Goal: Task Accomplishment & Management: Use online tool/utility

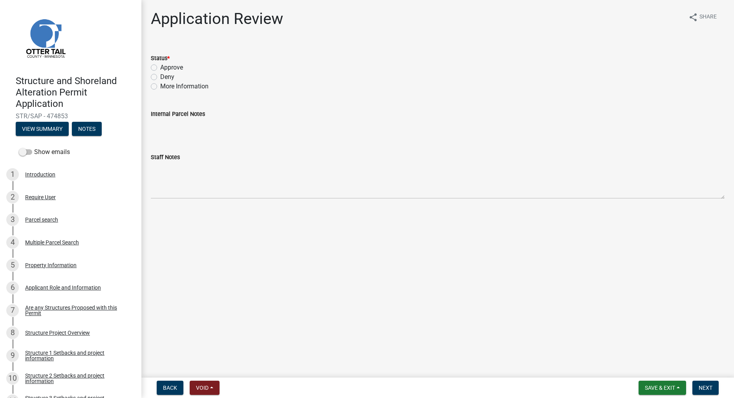
scroll to position [120, 0]
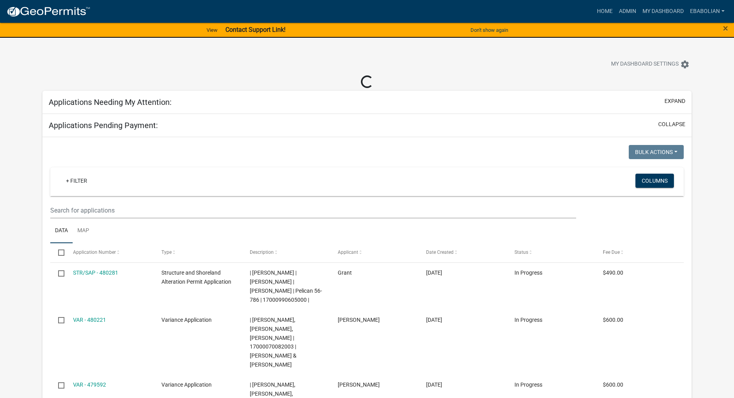
select select "3: 100"
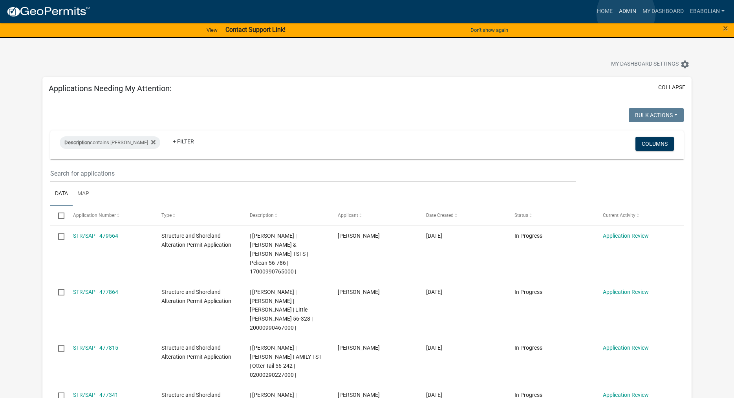
click at [626, 13] on link "Admin" at bounding box center [628, 11] width 24 height 15
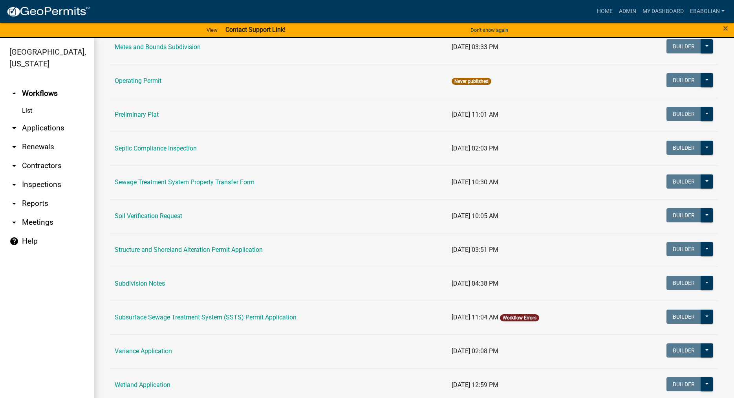
scroll to position [358, 0]
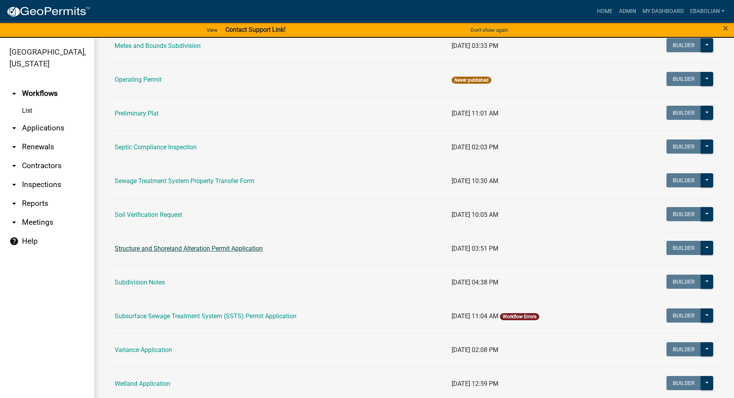
click at [188, 250] on link "Structure and Shoreland Alteration Permit Application" at bounding box center [189, 248] width 148 height 7
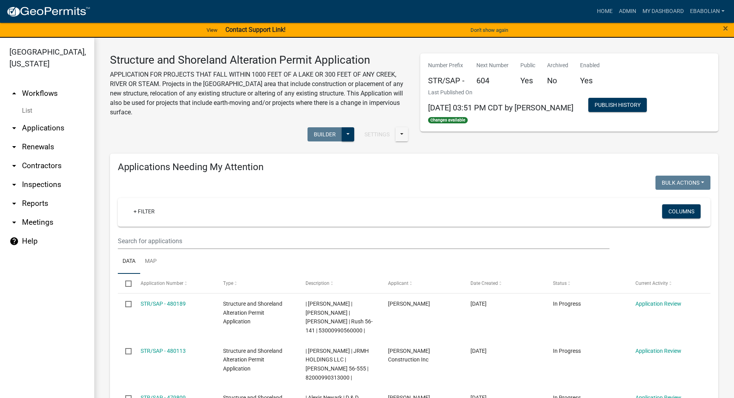
select select "3: 100"
click at [57, 129] on link "arrow_drop_down Applications" at bounding box center [47, 128] width 94 height 19
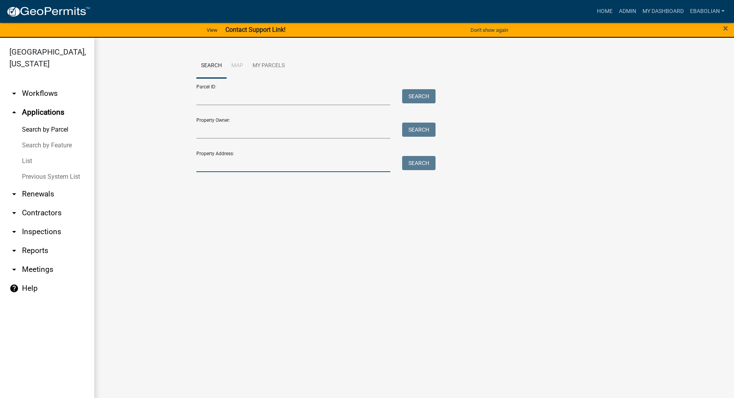
click at [226, 163] on input "Property Address:" at bounding box center [293, 164] width 194 height 16
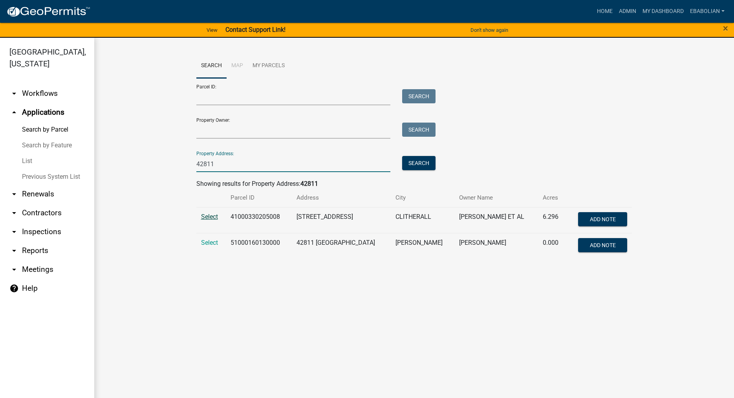
type input "42811"
click at [207, 214] on span "Select" at bounding box center [209, 216] width 17 height 7
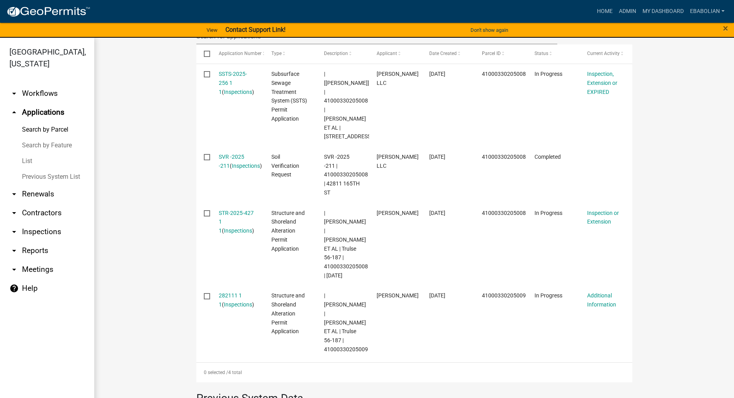
scroll to position [269, 0]
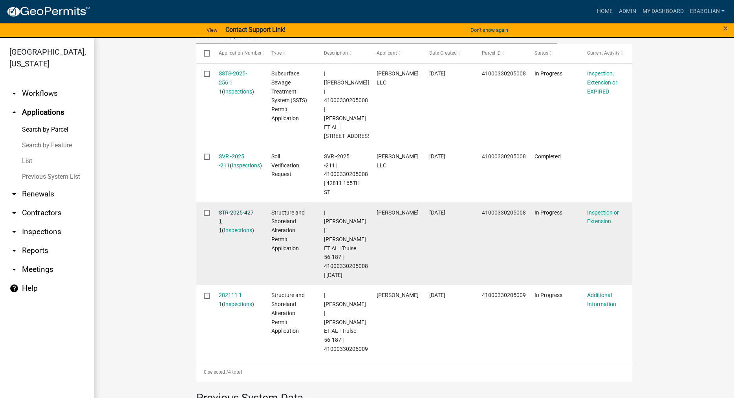
click at [232, 209] on link "STR-2025-427 1 1" at bounding box center [236, 221] width 35 height 24
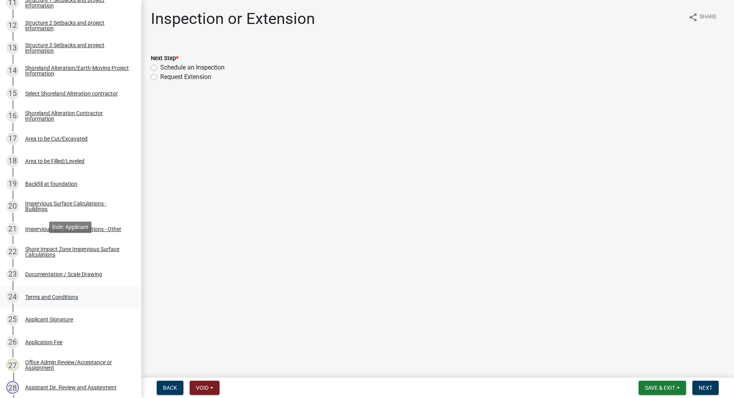
scroll to position [400, 0]
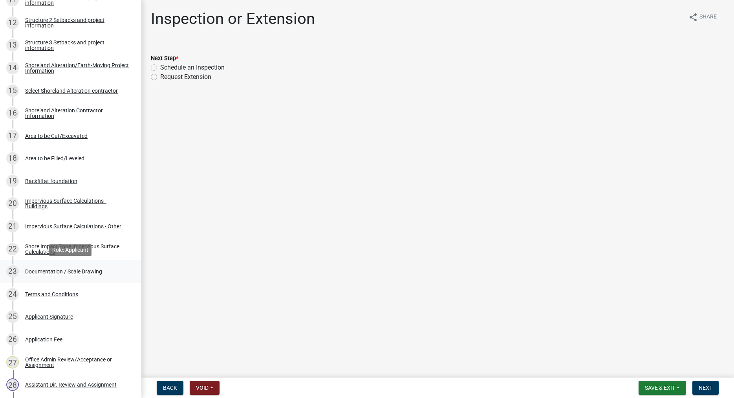
click at [94, 270] on div "Documentation / Scale Drawing" at bounding box center [63, 271] width 77 height 5
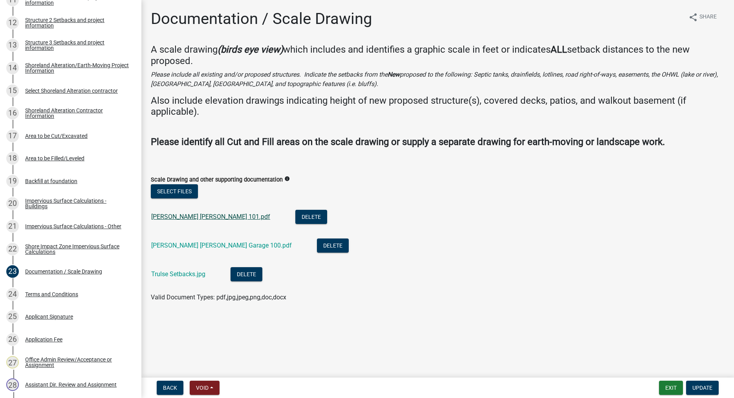
click at [188, 217] on link "[PERSON_NAME] [PERSON_NAME] 101.pdf" at bounding box center [210, 216] width 119 height 7
click at [203, 245] on link "[PERSON_NAME] [PERSON_NAME] Garage 100.pdf" at bounding box center [221, 244] width 141 height 7
click at [188, 272] on link "Trulse Setbacks.jpg" at bounding box center [178, 273] width 54 height 7
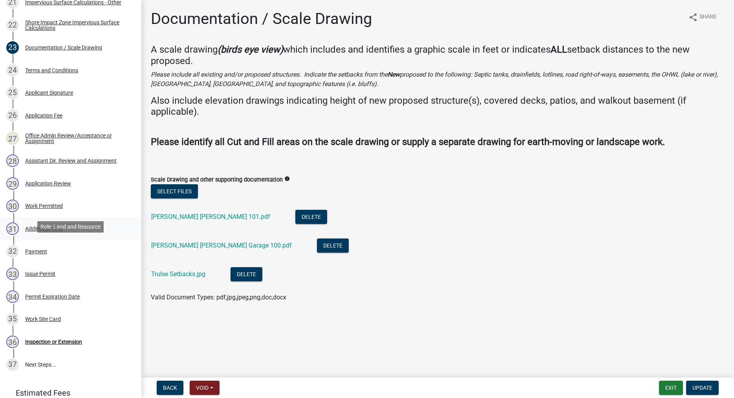
scroll to position [641, 0]
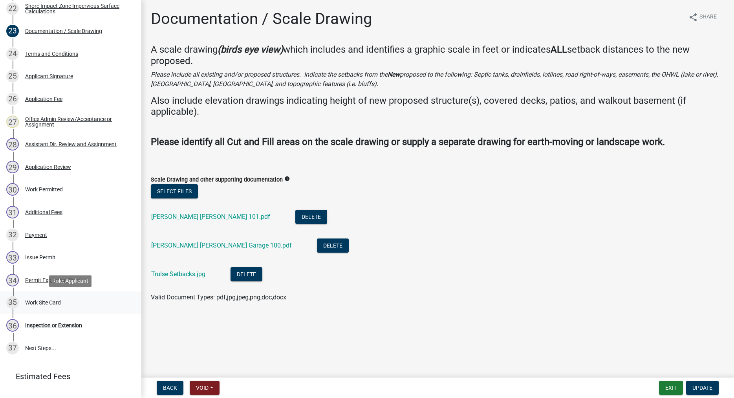
click at [53, 302] on div "Work Site Card" at bounding box center [43, 302] width 36 height 5
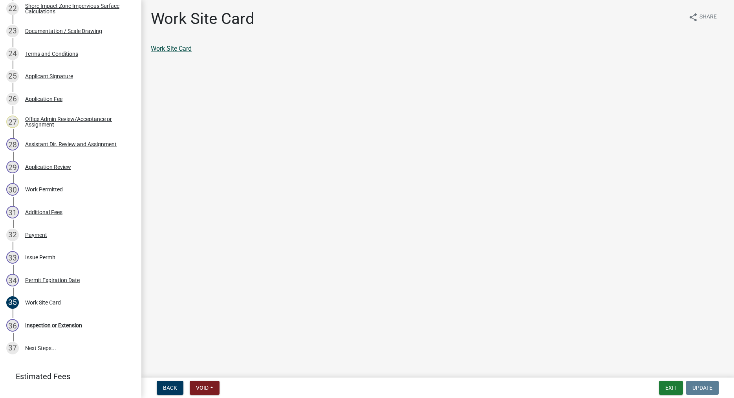
click at [167, 47] on link "Work Site Card" at bounding box center [171, 48] width 41 height 7
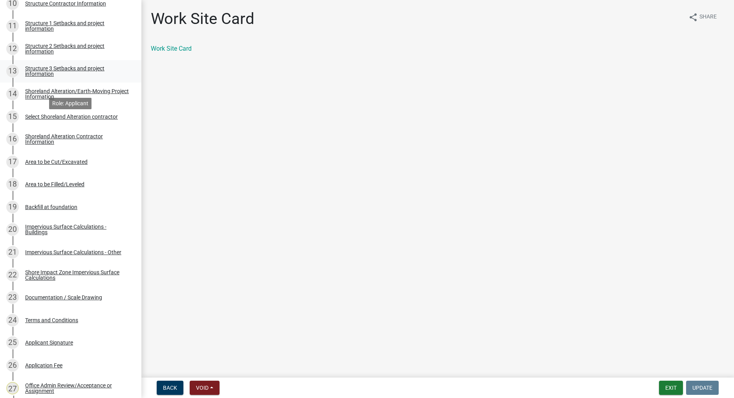
scroll to position [360, 0]
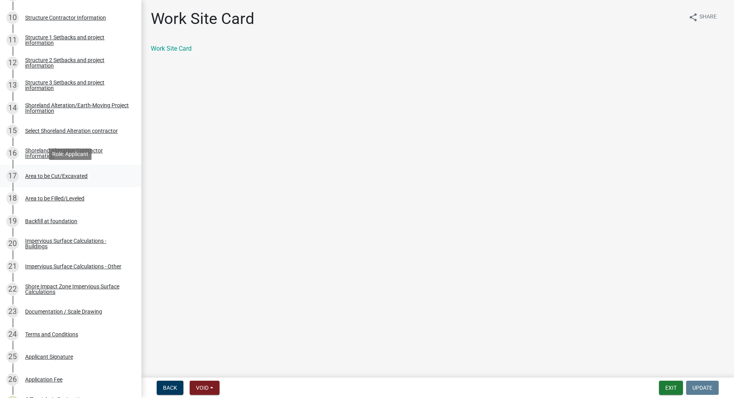
click at [65, 174] on div "Area to be Cut/Excavated" at bounding box center [56, 175] width 62 height 5
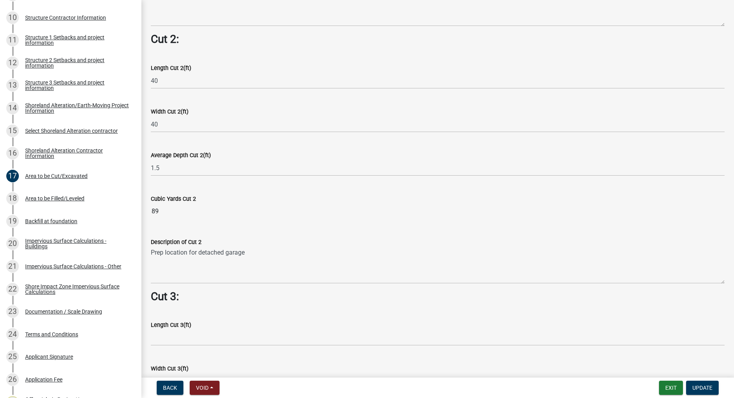
scroll to position [761, 0]
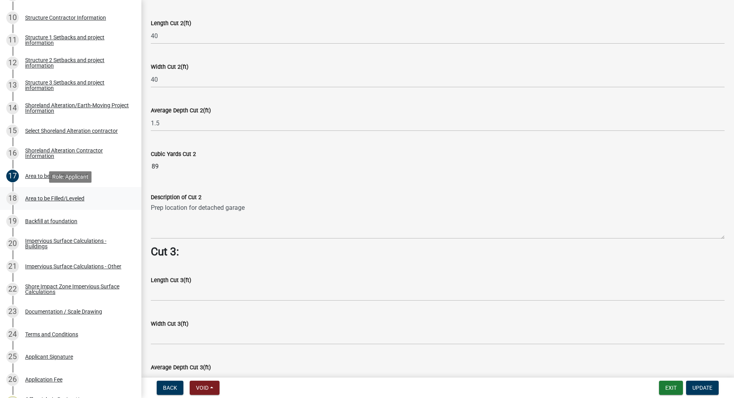
click at [59, 197] on div "Area to be Filled/Leveled" at bounding box center [54, 197] width 59 height 5
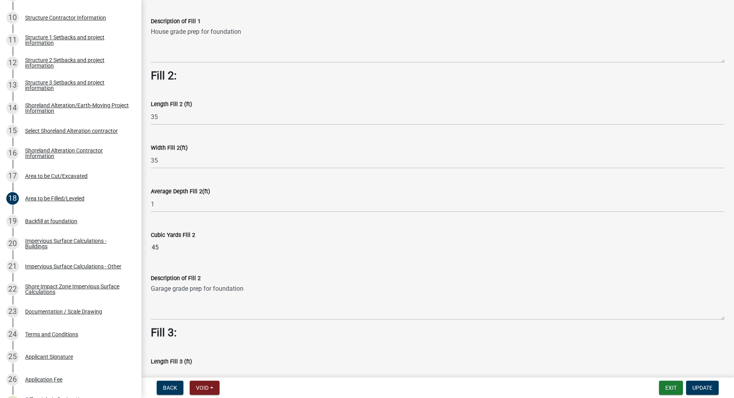
scroll to position [214, 0]
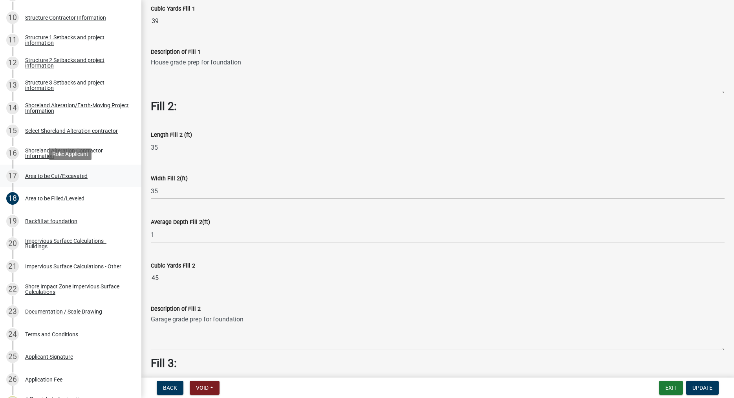
click at [62, 176] on div "Area to be Cut/Excavated" at bounding box center [56, 175] width 62 height 5
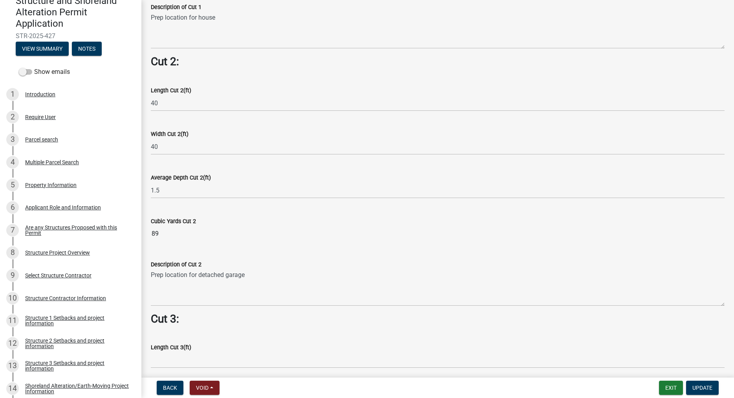
scroll to position [0, 0]
